Goal: Complete application form

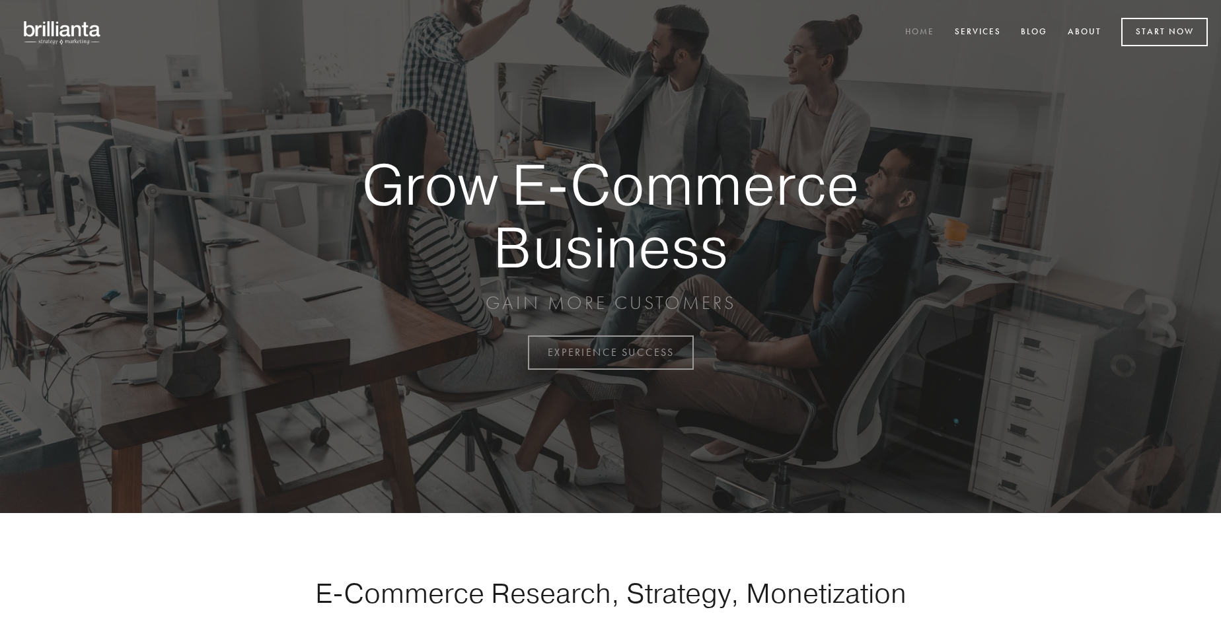
scroll to position [3464, 0]
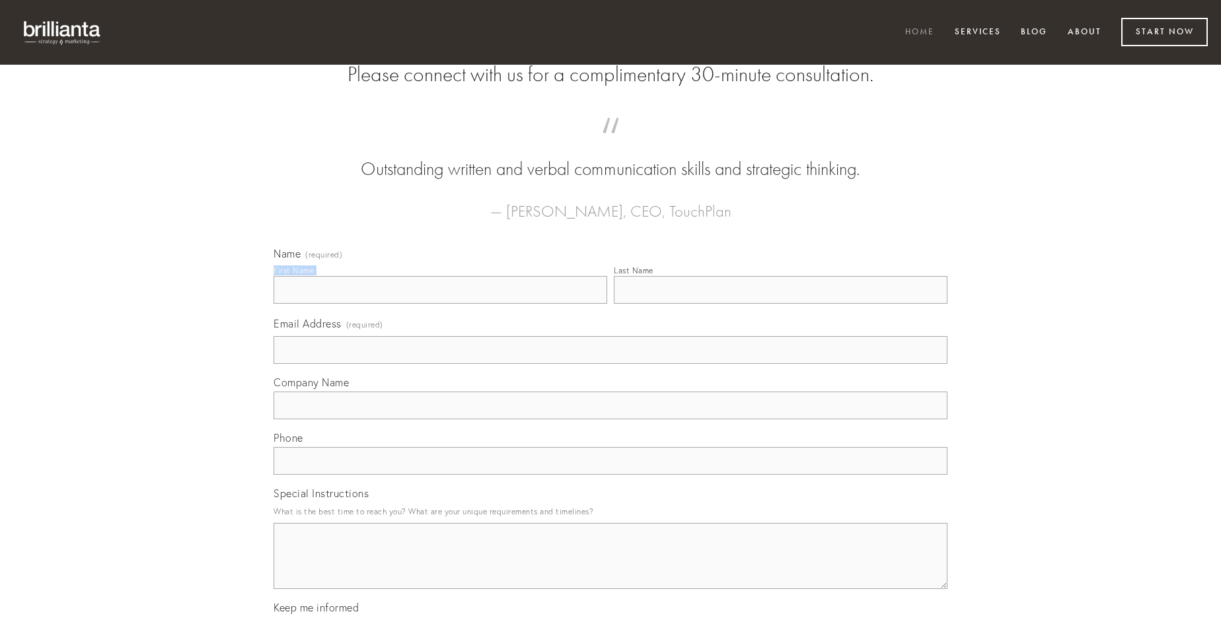
type input "[PERSON_NAME]"
click at [780, 304] on input "Last Name" at bounding box center [781, 290] width 334 height 28
type input "[PERSON_NAME]"
click at [611, 364] on input "Email Address (required)" at bounding box center [611, 350] width 674 height 28
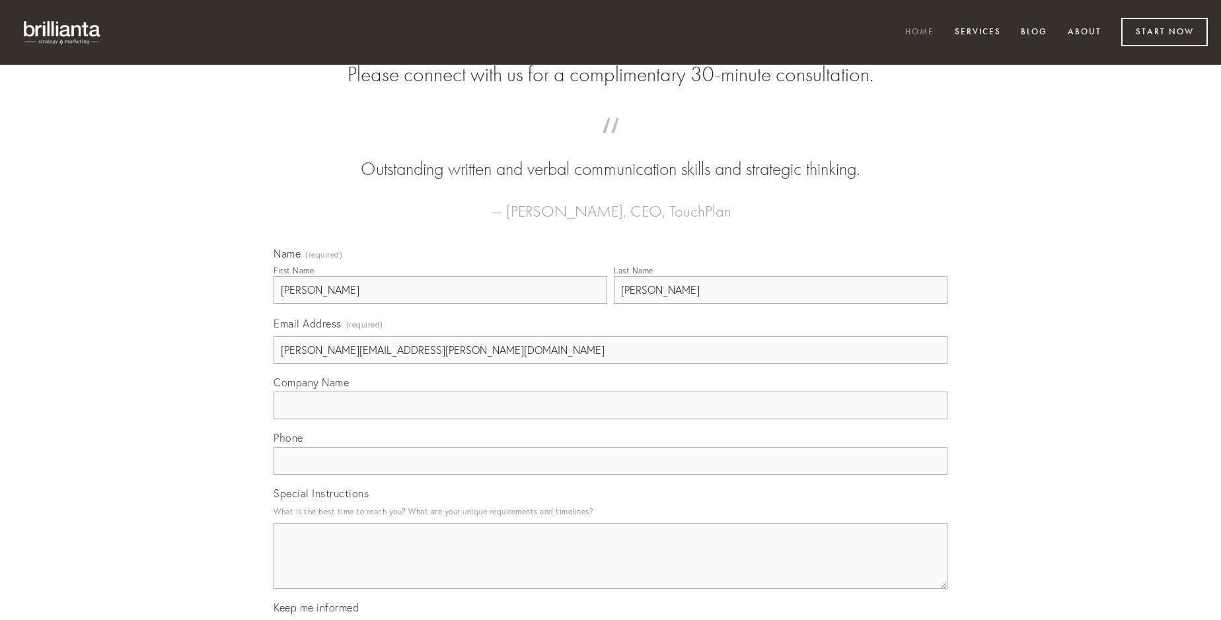
type input "[PERSON_NAME][EMAIL_ADDRESS][PERSON_NAME][DOMAIN_NAME]"
click at [611, 420] on input "Company Name" at bounding box center [611, 406] width 674 height 28
type input "sui"
click at [611, 475] on input "text" at bounding box center [611, 461] width 674 height 28
click at [611, 568] on textarea "Special Instructions" at bounding box center [611, 556] width 674 height 66
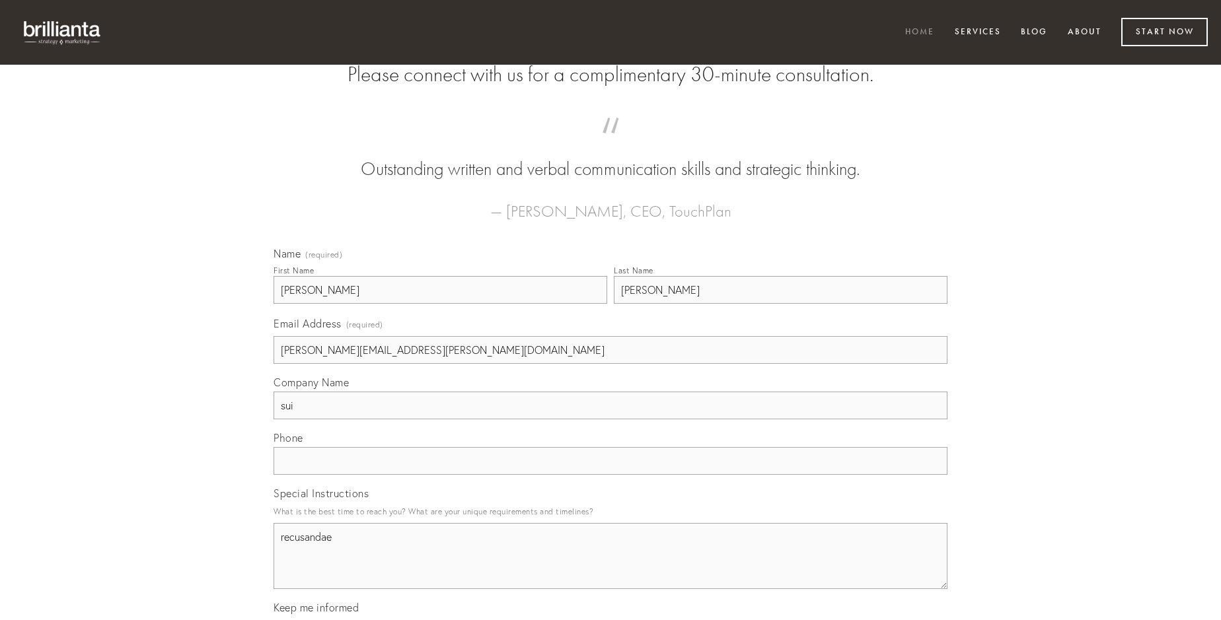
type textarea "recusandae"
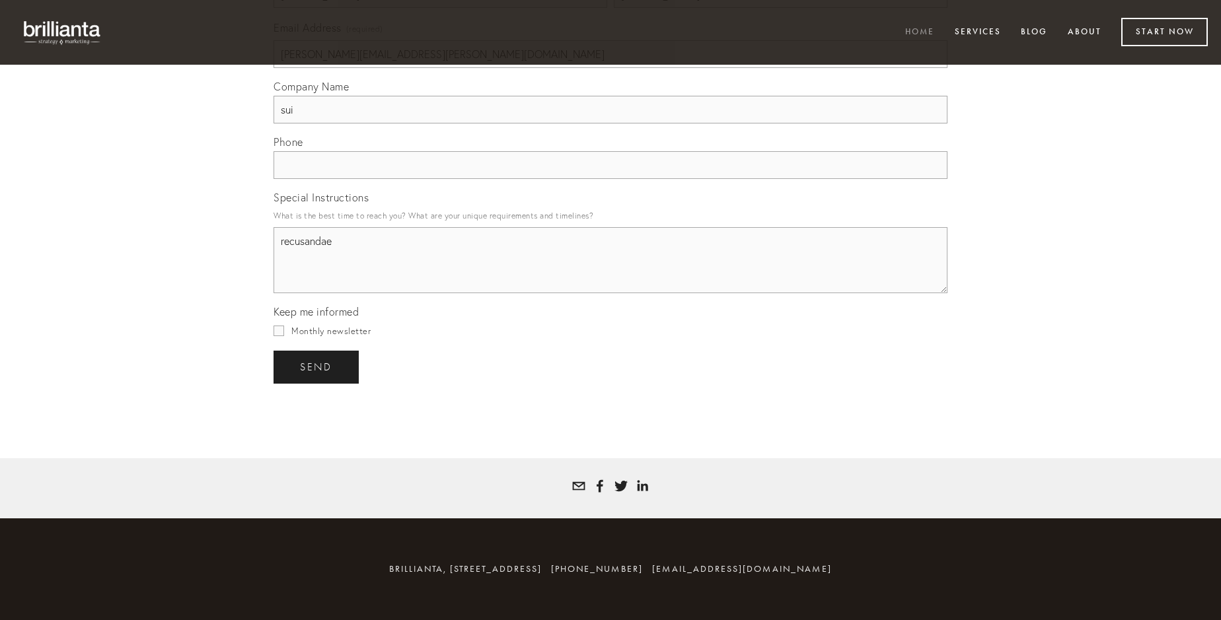
click at [317, 367] on span "send" at bounding box center [316, 367] width 32 height 12
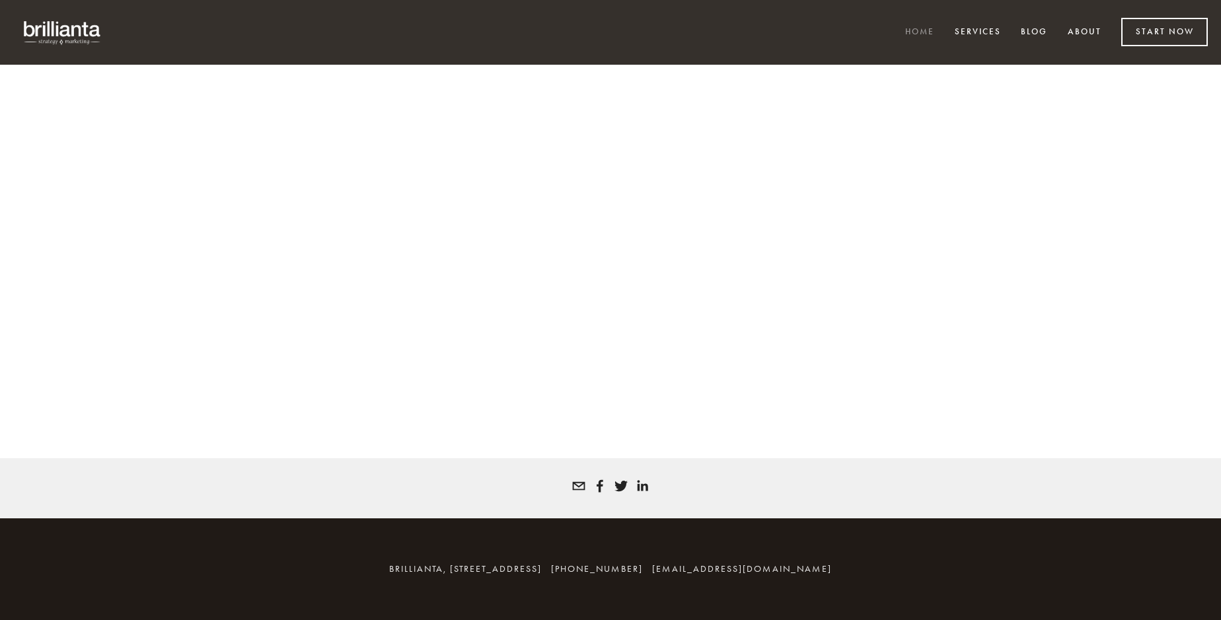
scroll to position [3446, 0]
